Goal: Task Accomplishment & Management: Use online tool/utility

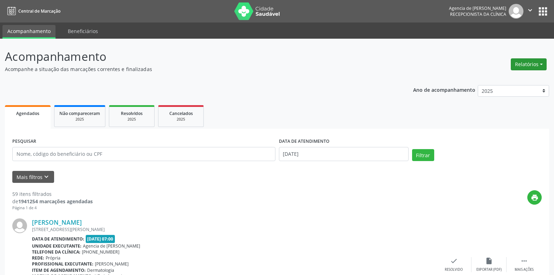
click at [541, 61] on button "Relatórios" at bounding box center [529, 64] width 36 height 12
click at [527, 67] on button "Relatórios" at bounding box center [529, 64] width 36 height 12
click at [522, 80] on link "Agendamentos" at bounding box center [509, 79] width 76 height 10
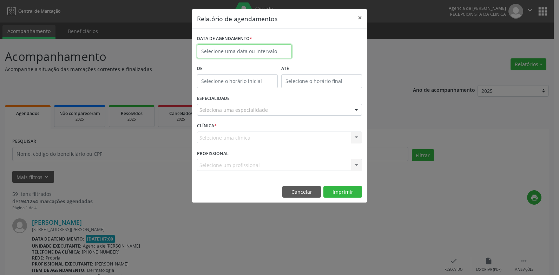
click at [236, 55] on input "text" at bounding box center [244, 51] width 95 height 14
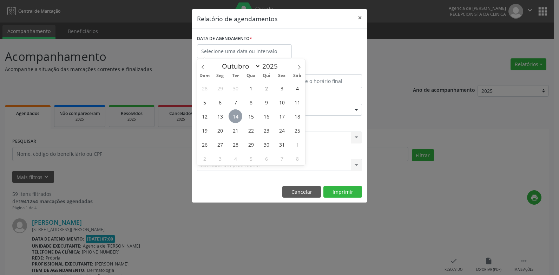
click at [234, 117] on span "14" at bounding box center [236, 116] width 14 height 14
type input "[DATE]"
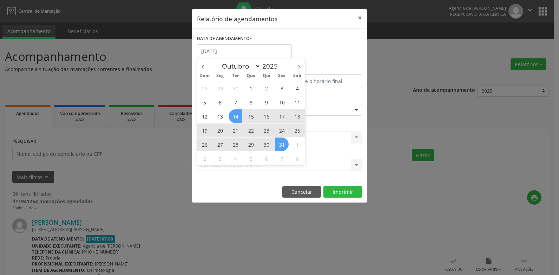
click at [280, 148] on span "31" at bounding box center [282, 144] width 14 height 14
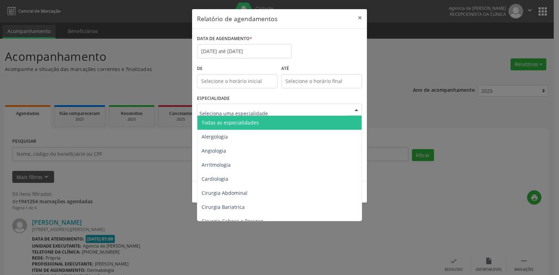
click at [274, 112] on div at bounding box center [279, 110] width 165 height 12
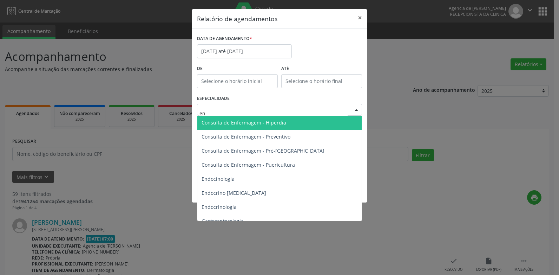
type input "enf"
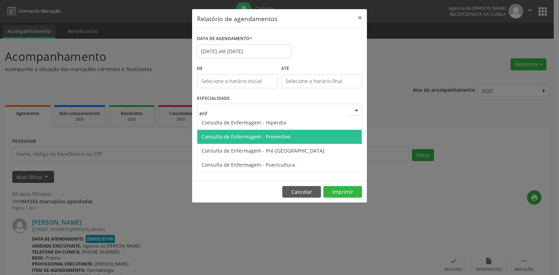
click at [305, 138] on span "Consulta de Enfermagem - Preventivo" at bounding box center [279, 137] width 164 height 14
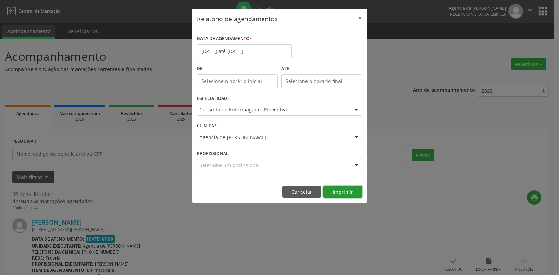
click at [351, 191] on button "Imprimir" at bounding box center [343, 192] width 39 height 12
